Goal: Task Accomplishment & Management: Manage account settings

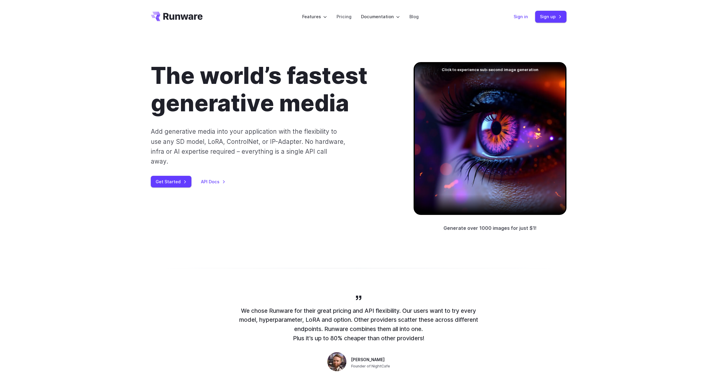
click at [523, 18] on link "Sign in" at bounding box center [520, 16] width 14 height 7
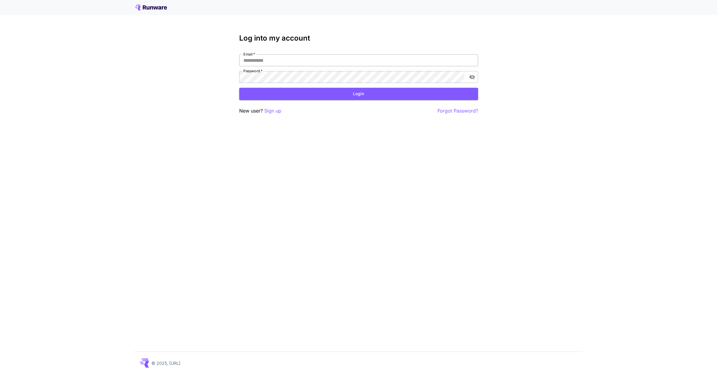
click at [373, 60] on input "Email   *" at bounding box center [358, 60] width 239 height 12
click at [0, 374] on com-1password-button at bounding box center [0, 374] width 0 height 0
type input "**********"
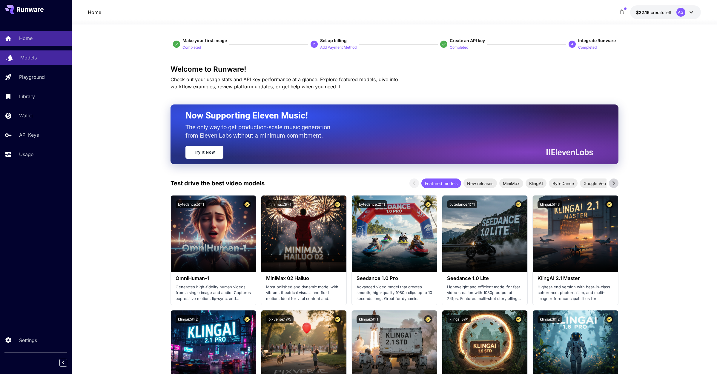
click at [41, 59] on div "Models" at bounding box center [43, 57] width 47 height 7
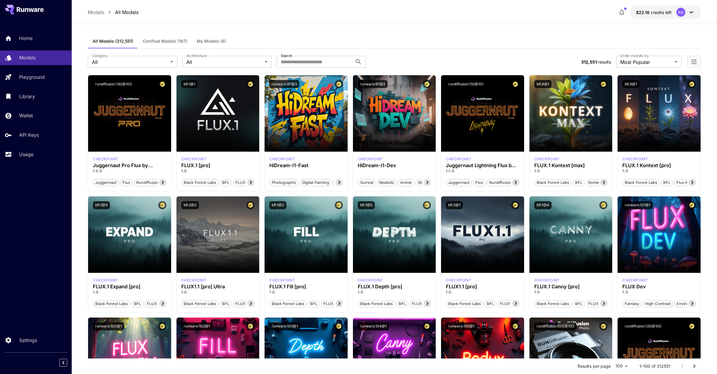
click at [213, 39] on span "My Models (6)" at bounding box center [211, 40] width 29 height 5
